Goal: Task Accomplishment & Management: Use online tool/utility

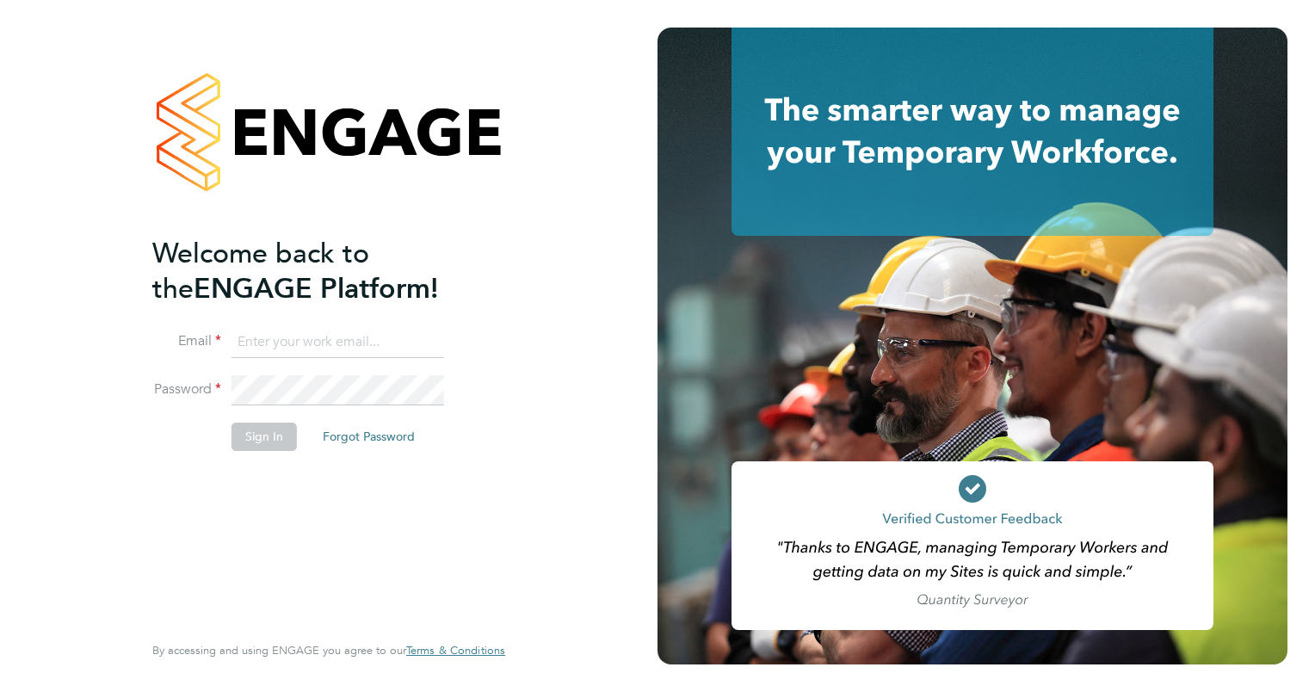
type input "jessica.munday@vistry.co.uk"
click at [243, 447] on button "Sign In" at bounding box center [263, 436] width 65 height 28
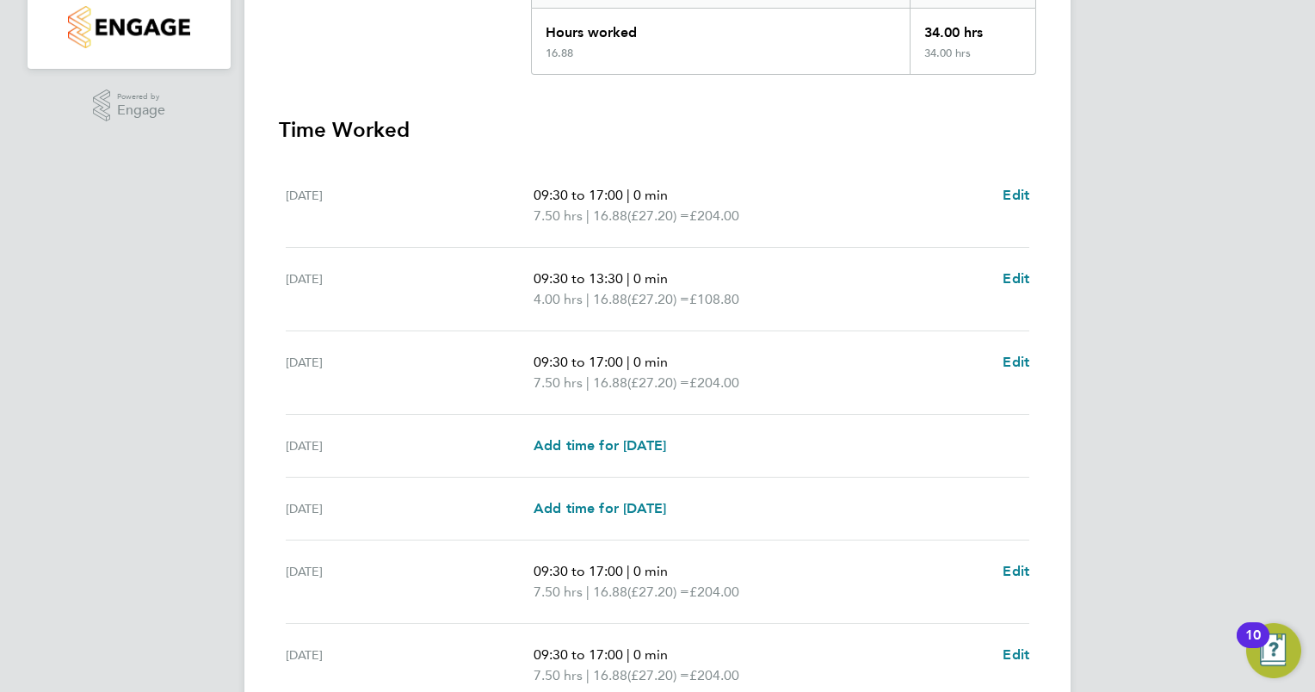
scroll to position [563, 0]
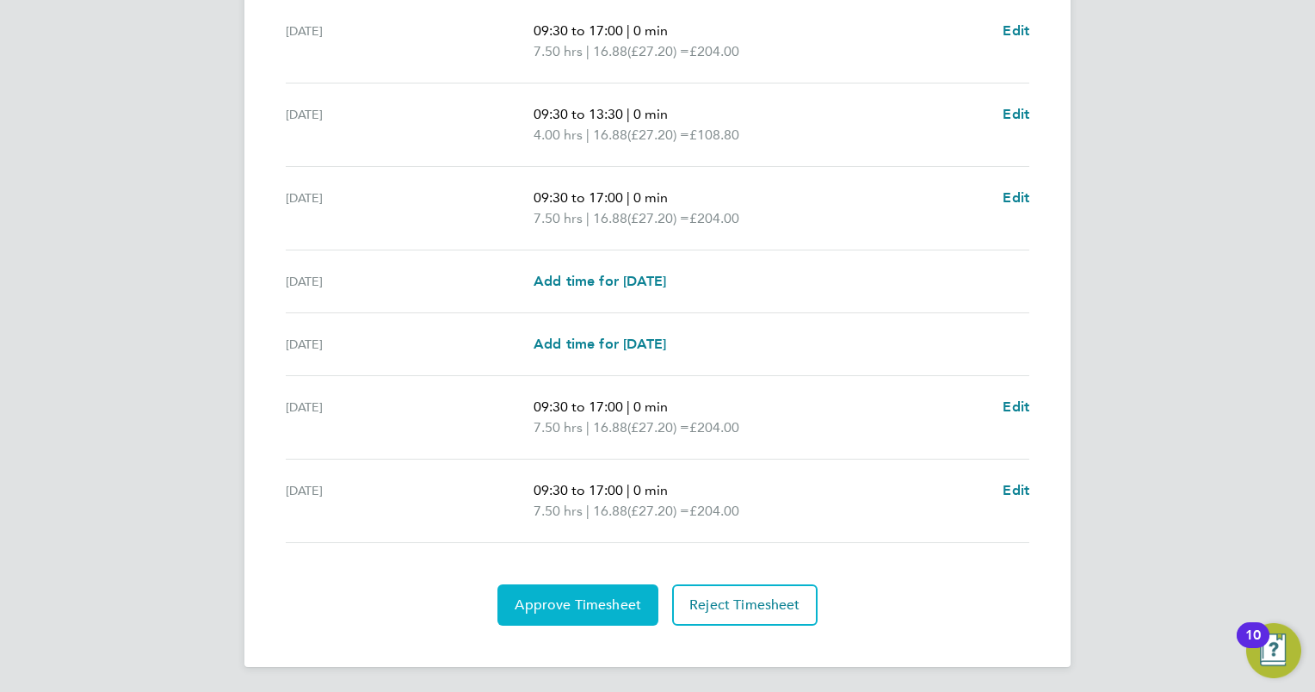
click at [538, 592] on button "Approve Timesheet" at bounding box center [577, 604] width 161 height 41
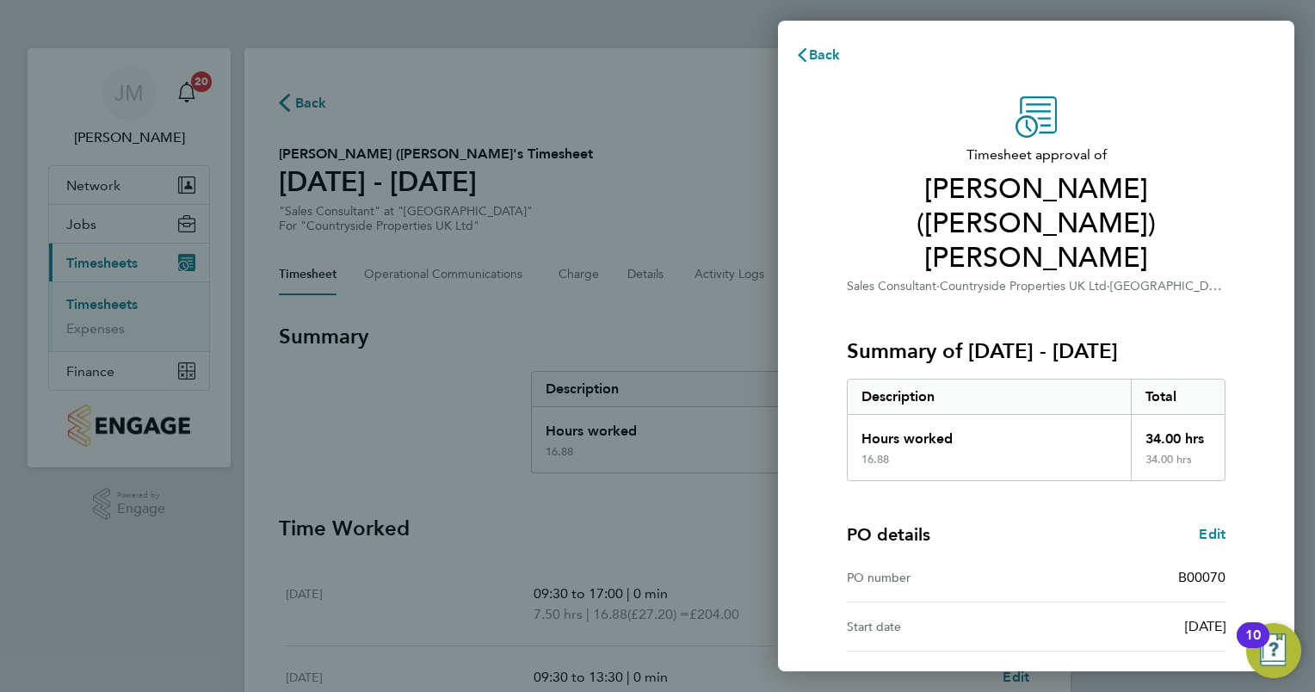
scroll to position [83, 0]
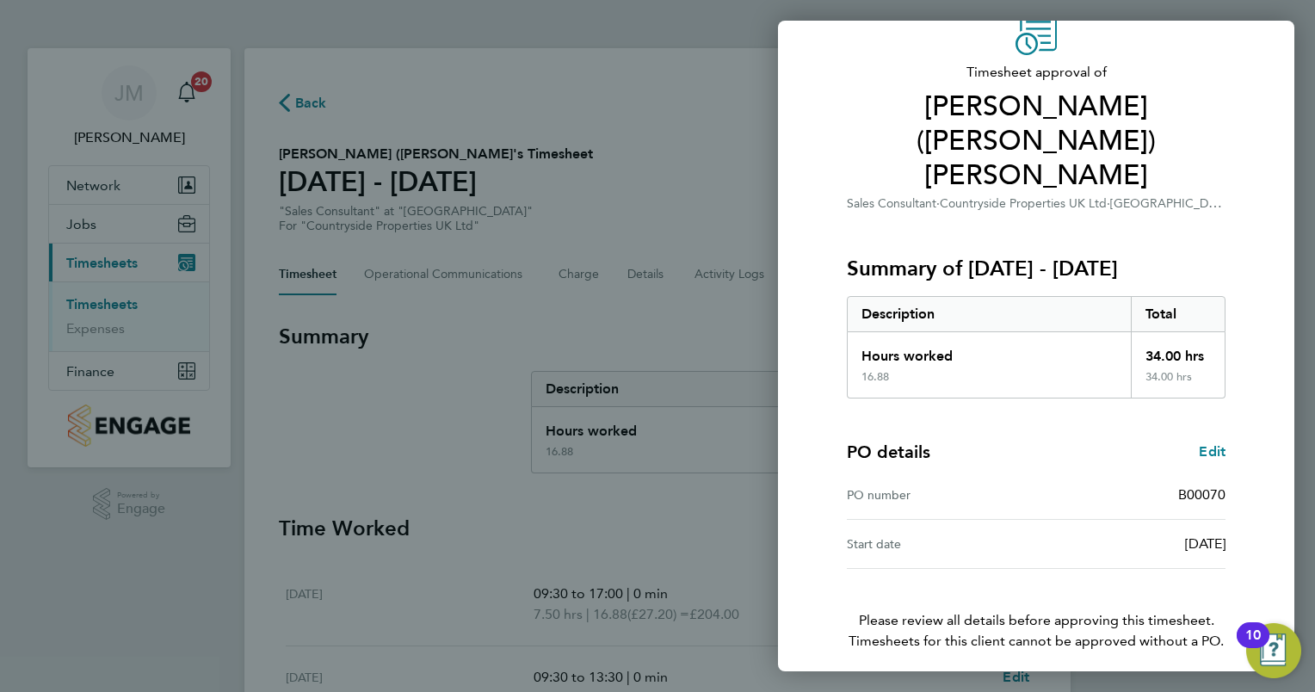
click at [978, 691] on span "Confirm Timesheet Approval" at bounding box center [1036, 699] width 184 height 17
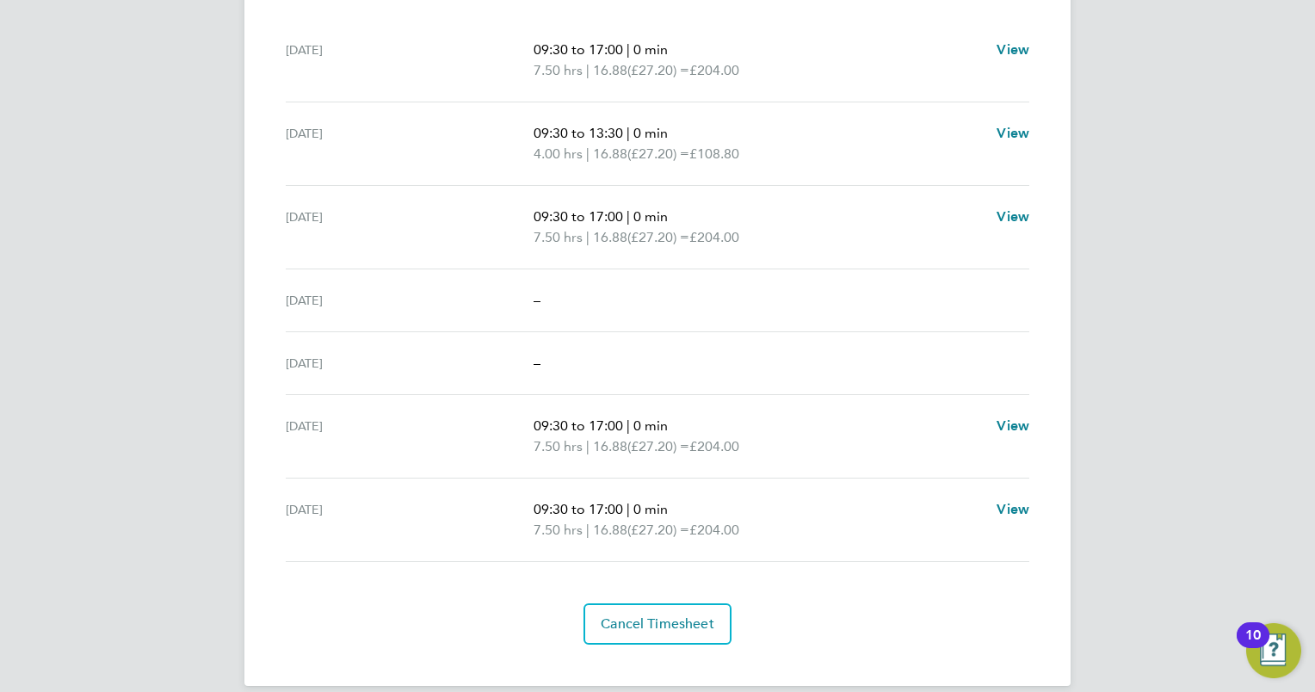
scroll to position [562, 0]
